Goal: Task Accomplishment & Management: Manage account settings

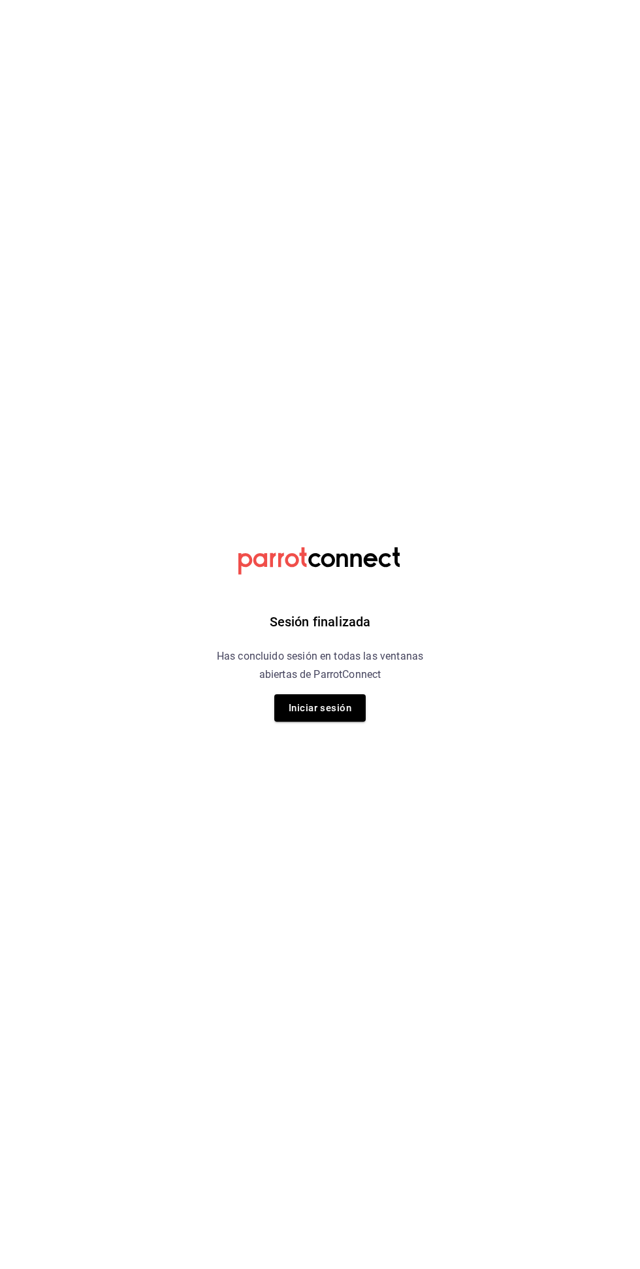
click at [360, 679] on h6 "Has concluido sesión en todas las ventanas abiertas de ParrotConnect" at bounding box center [319, 665] width 239 height 37
click at [330, 708] on button "Iniciar sesión" at bounding box center [319, 707] width 91 height 27
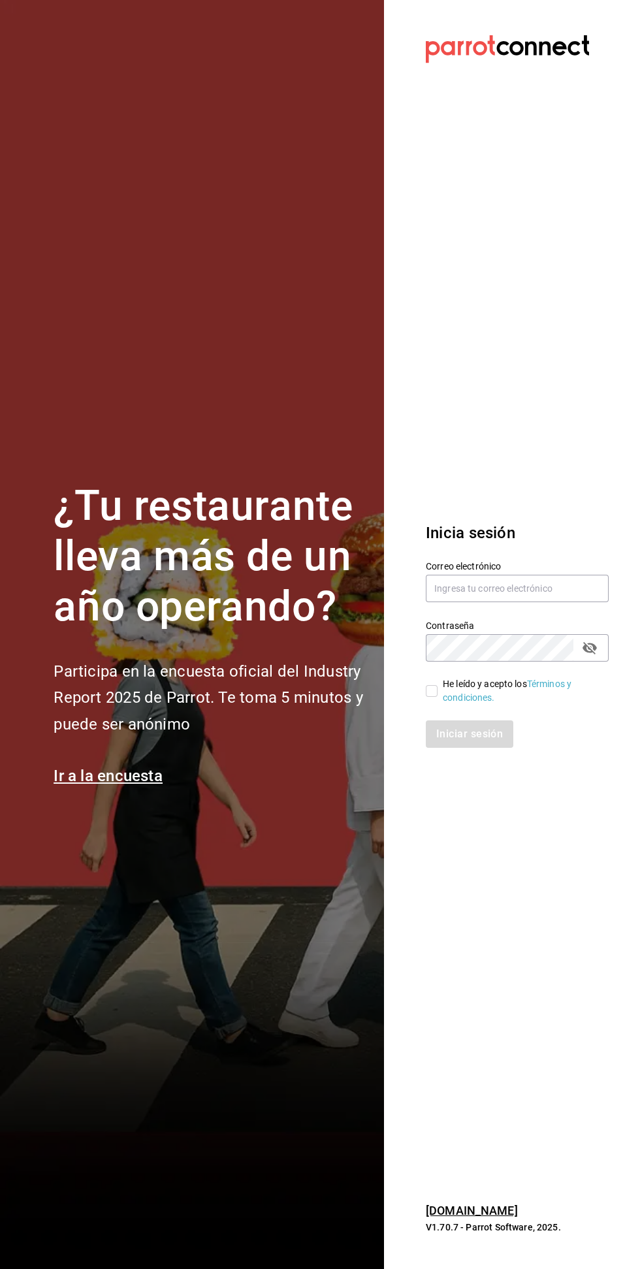
click at [310, 738] on h2 "Participa en la encuesta oficial del Industry Report 2025 de Parrot. Te toma 5 …" at bounding box center [211, 698] width 315 height 80
click at [537, 602] on input "text" at bounding box center [517, 588] width 183 height 27
type input "restauranteflammingos.ad@gmail.com"
click at [592, 654] on icon "passwordField" at bounding box center [589, 648] width 14 height 12
